Goal: Transaction & Acquisition: Book appointment/travel/reservation

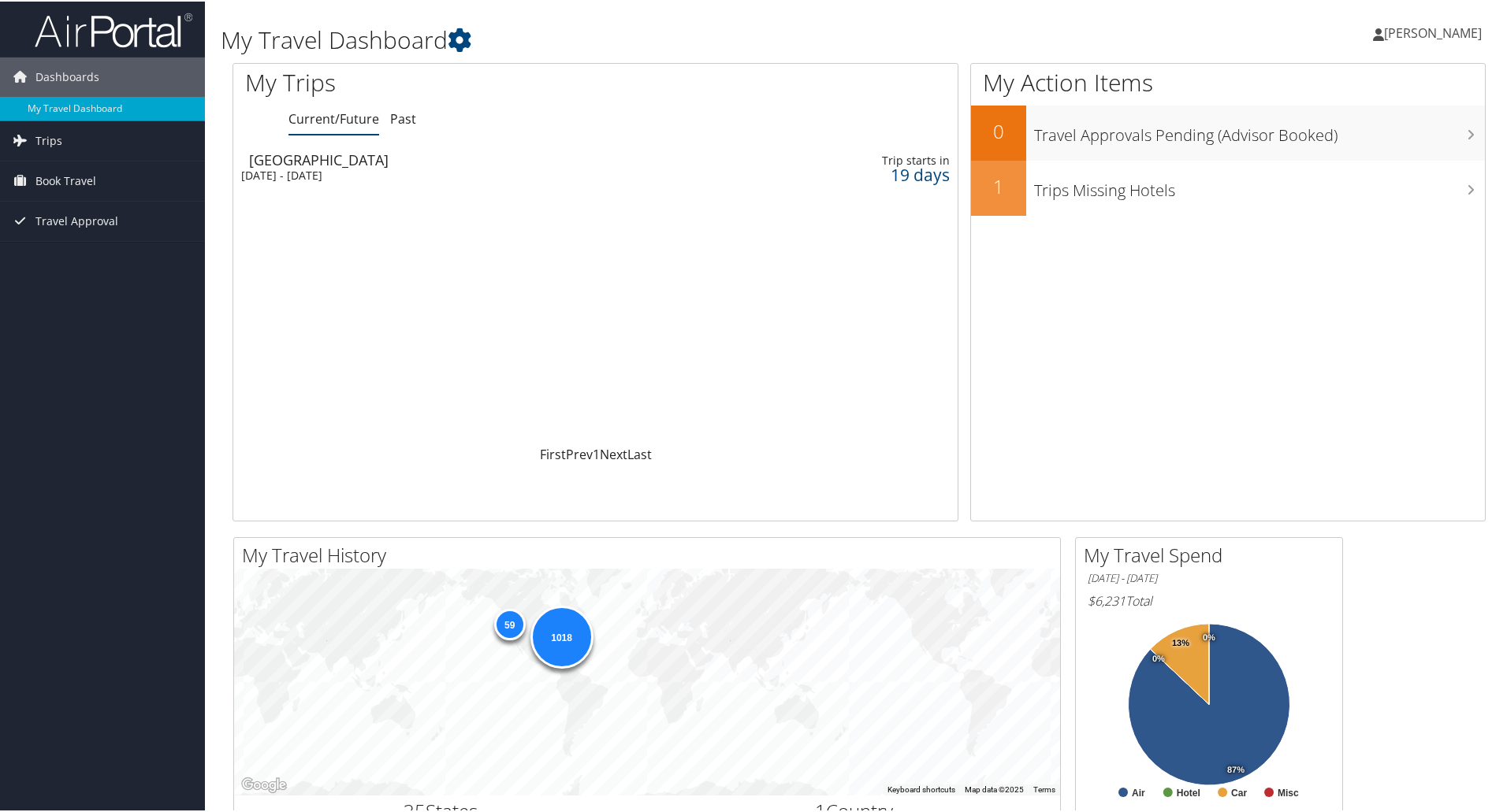
click at [962, 264] on div "My Trips Current/Future Past Loading... Detroit Mon 29 Sep 2025 - Thu 2 Oct 202…" at bounding box center [601, 291] width 738 height 458
click at [61, 178] on span "Book Travel" at bounding box center [66, 180] width 61 height 40
click at [82, 255] on link "Book/Manage Online Trips" at bounding box center [102, 259] width 205 height 24
click at [99, 258] on link "Book/Manage Online Trips" at bounding box center [102, 259] width 205 height 24
